Goal: Transaction & Acquisition: Book appointment/travel/reservation

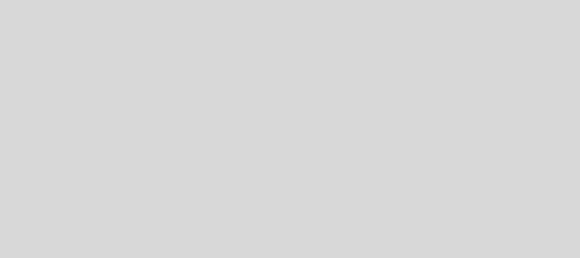
select select "es"
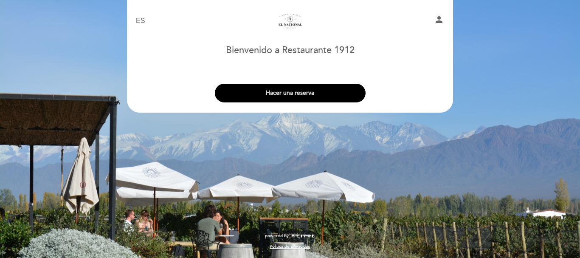
click at [297, 94] on button "Hacer una reserva" at bounding box center [290, 93] width 151 height 19
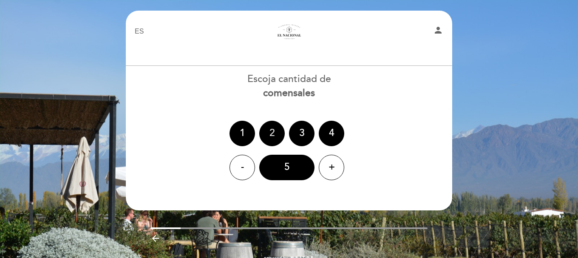
click at [282, 133] on div "2" at bounding box center [271, 133] width 25 height 25
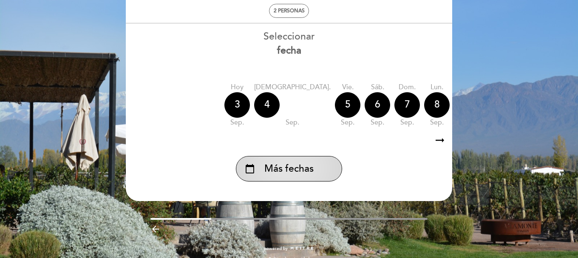
click at [301, 177] on div "calendar_today Más fechas" at bounding box center [289, 168] width 106 height 25
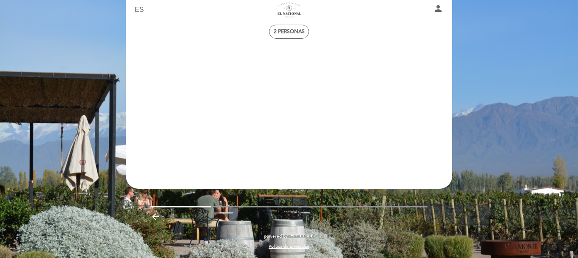
scroll to position [22, 0]
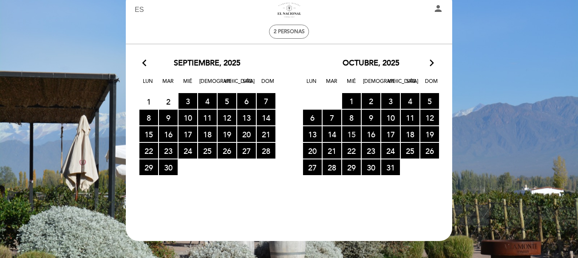
click at [355, 135] on span "15 RESERVAS DISPONIBLES" at bounding box center [351, 134] width 19 height 16
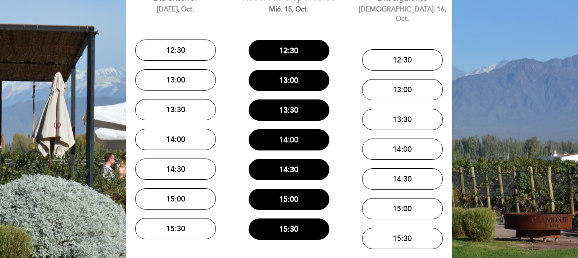
scroll to position [80, 0]
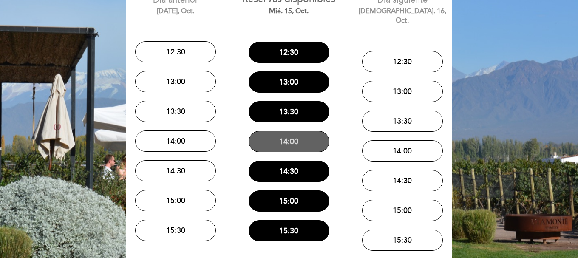
click at [300, 148] on button "14:00" at bounding box center [289, 141] width 81 height 21
